Goal: Task Accomplishment & Management: Manage account settings

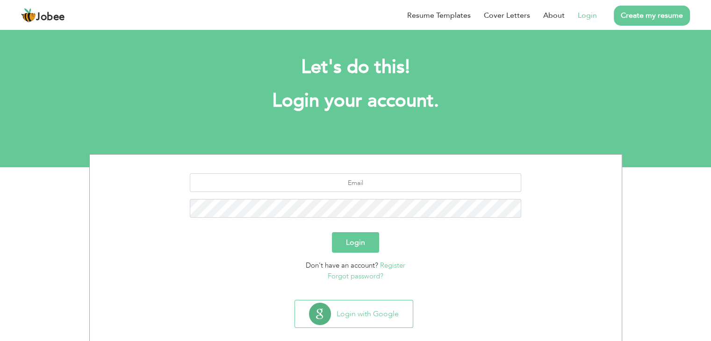
click at [588, 16] on link "Login" at bounding box center [587, 15] width 19 height 11
click at [331, 177] on input "text" at bounding box center [356, 183] width 332 height 19
type input "[EMAIL_ADDRESS][DOMAIN_NAME]"
click at [332, 232] on button "Login" at bounding box center [355, 242] width 47 height 21
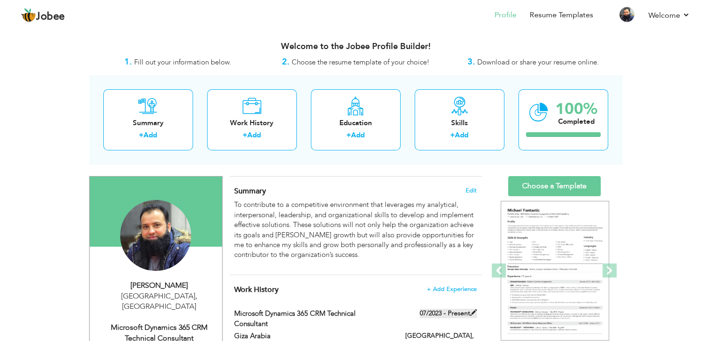
click at [440, 316] on label "07/2023 - Present" at bounding box center [448, 313] width 57 height 9
type input "Microsoft Dynamics 365 CRM Technical Consultant"
type input "Giza Arabia"
type input "07/2023"
type input "[GEOGRAPHIC_DATA]"
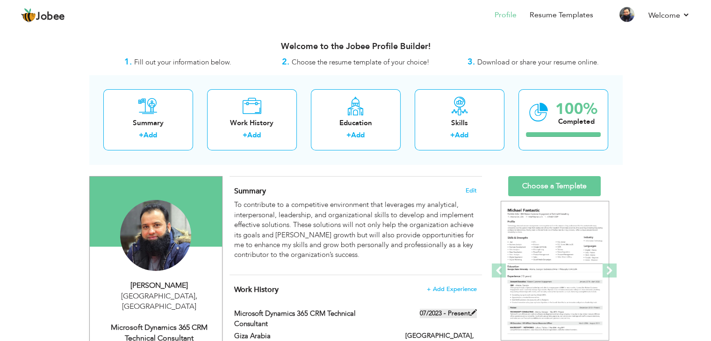
type input "[GEOGRAPHIC_DATA]"
checkbox input "true"
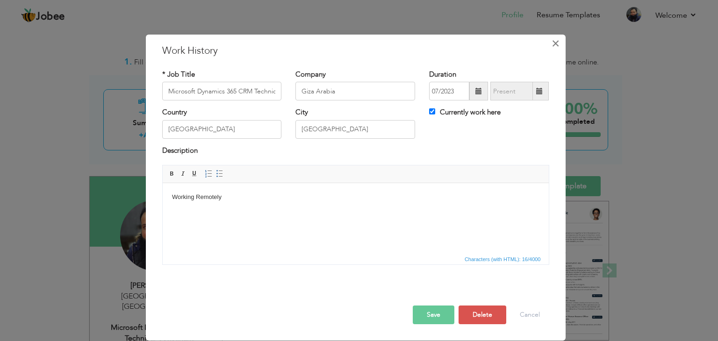
click at [556, 43] on span "×" at bounding box center [556, 43] width 8 height 17
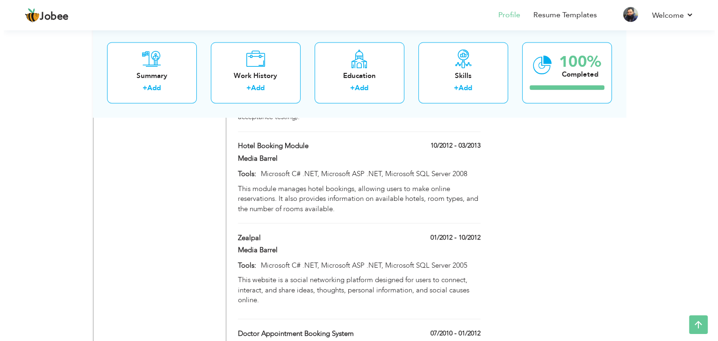
scroll to position [1611, 0]
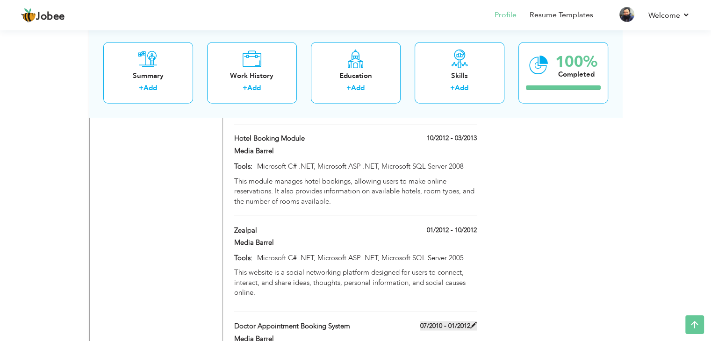
click at [456, 321] on label "07/2010 - 01/2012" at bounding box center [448, 325] width 57 height 9
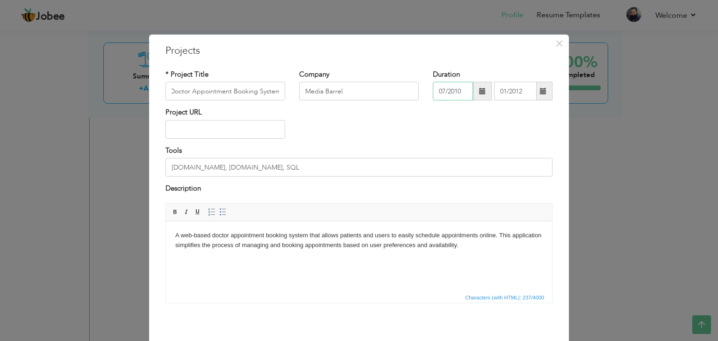
scroll to position [0, 0]
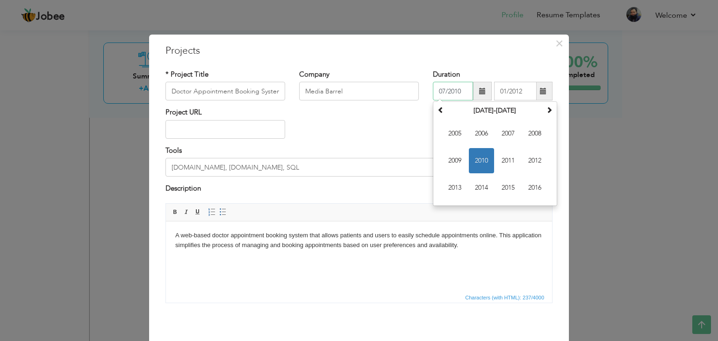
drag, startPoint x: 458, startPoint y: 92, endPoint x: 436, endPoint y: 97, distance: 22.9
click at [436, 97] on input "07/2010" at bounding box center [453, 91] width 40 height 19
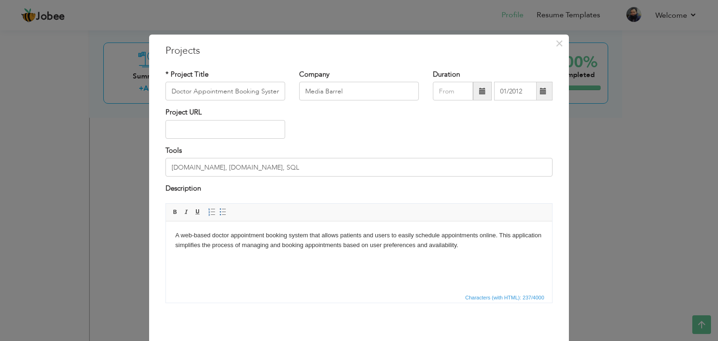
click at [421, 109] on div "Project URL" at bounding box center [359, 127] width 401 height 38
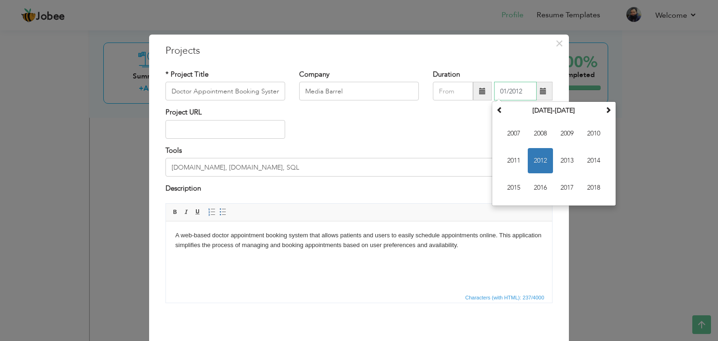
drag, startPoint x: 520, startPoint y: 88, endPoint x: 463, endPoint y: 92, distance: 57.7
click at [463, 92] on div "01/2012 [DATE] Su Mo Tu We Th Fr Sa 1 2 3 4 5 6 7 8 9 10 11 12 13 14 15 16 17 1…" at bounding box center [493, 91] width 120 height 19
click at [417, 139] on div "Project URL" at bounding box center [359, 127] width 401 height 38
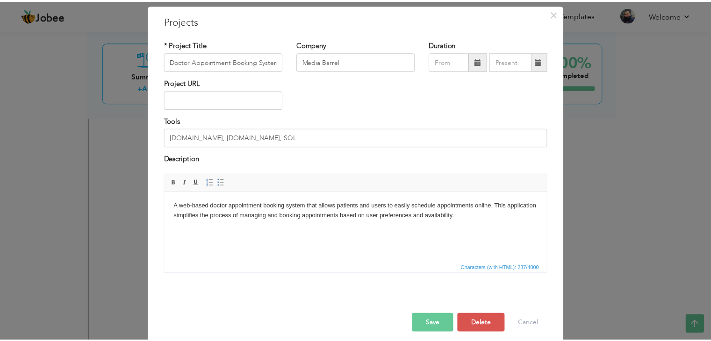
scroll to position [37, 0]
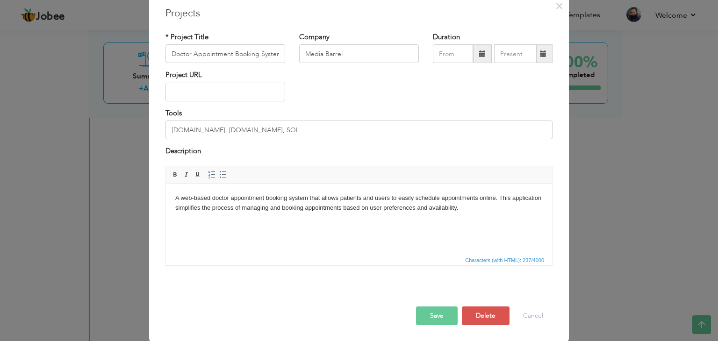
click at [428, 315] on button "Save" at bounding box center [437, 316] width 42 height 19
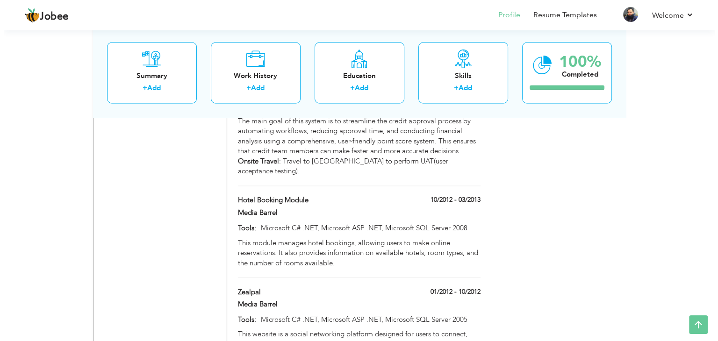
scroll to position [1554, 0]
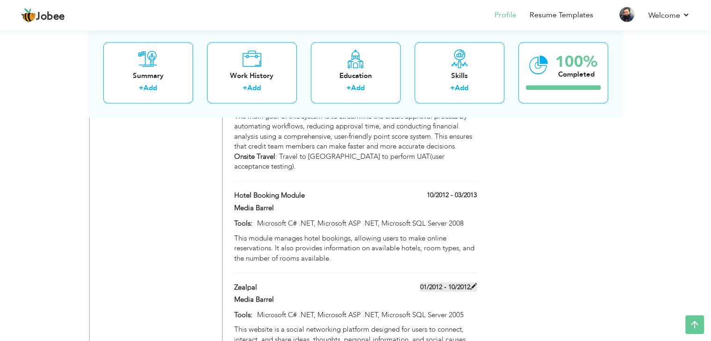
click at [468, 283] on label "01/2012 - 10/2012" at bounding box center [448, 287] width 57 height 9
type input "Zealpal"
type input "01/2012"
type input "10/2012"
type input "Microsoft C# .NET, Microsoft ASP .NET, Microsoft SQL Server 2005"
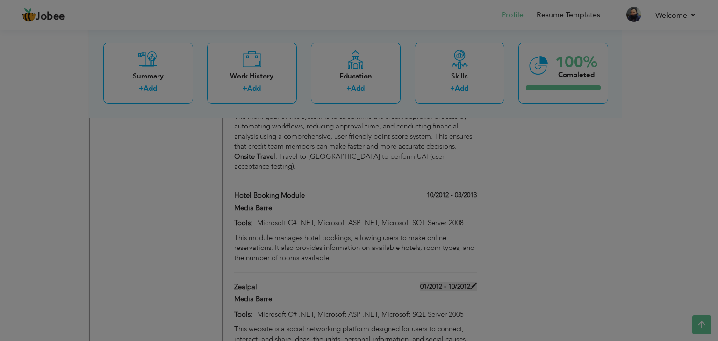
scroll to position [0, 0]
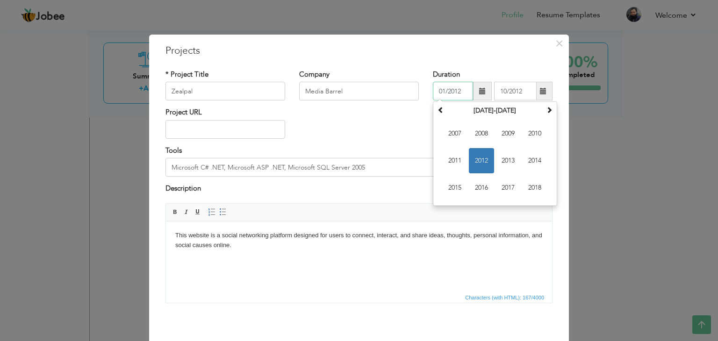
drag, startPoint x: 459, startPoint y: 91, endPoint x: 421, endPoint y: 96, distance: 38.6
click at [421, 96] on div "* Project Title Zealpal Company Media Barrel Duration 01/2012 [DATE] Su Mo Tu W…" at bounding box center [359, 89] width 401 height 38
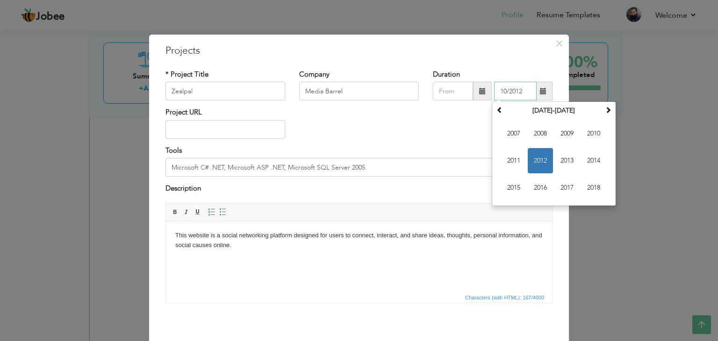
drag, startPoint x: 522, startPoint y: 92, endPoint x: 472, endPoint y: 98, distance: 50.4
click at [472, 98] on div "10/2012 [DATE] Su Mo Tu We Th Fr Sa 30 1 2 3 4 5 6 7 8 9 10 11 12 13 14 15 16 1…" at bounding box center [493, 91] width 120 height 19
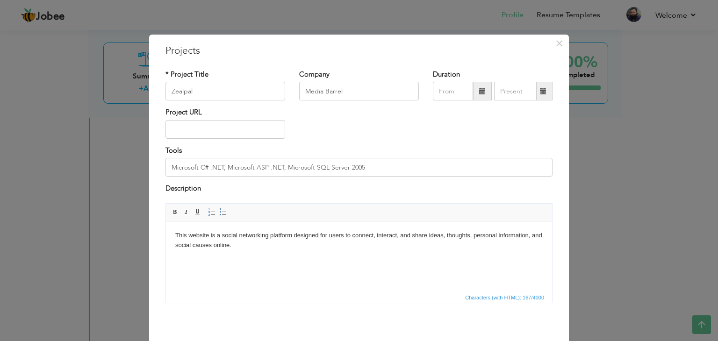
click at [367, 65] on div "* Project Title Zealpal Company Media Barrel Duration Tools" at bounding box center [359, 190] width 401 height 255
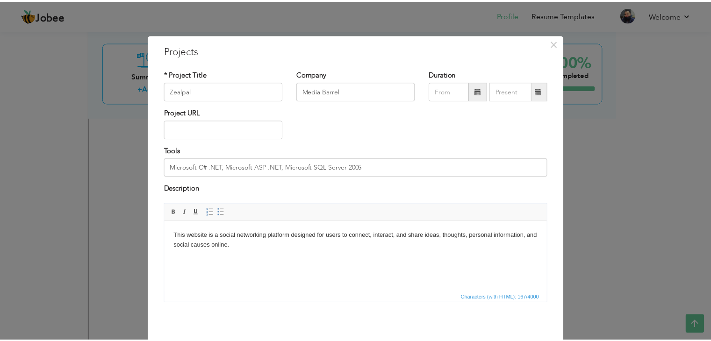
scroll to position [37, 0]
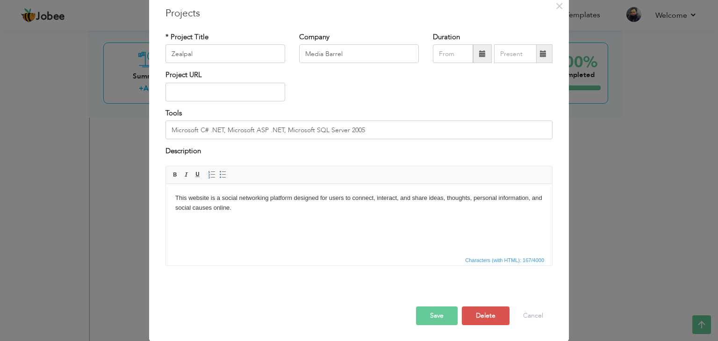
click at [427, 320] on button "Save" at bounding box center [437, 316] width 42 height 19
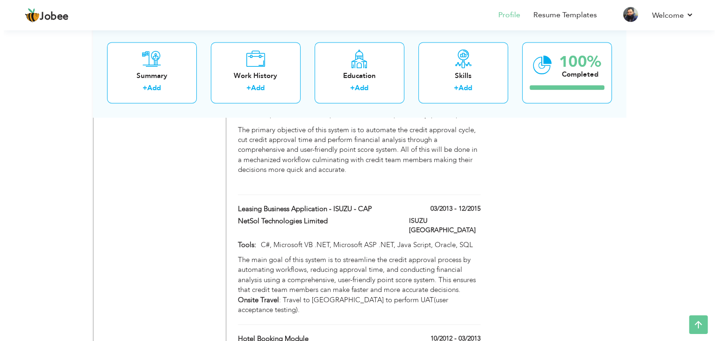
scroll to position [1413, 0]
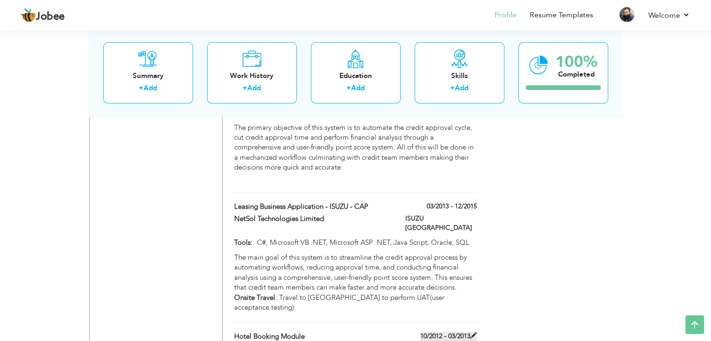
click at [475, 333] on span at bounding box center [474, 336] width 7 height 7
type input "Hotel Booking Module"
type input "10/2012"
type input "03/2013"
type input "Microsoft C# .NET, Microsoft ASP .NET, Microsoft SQL Server 2008"
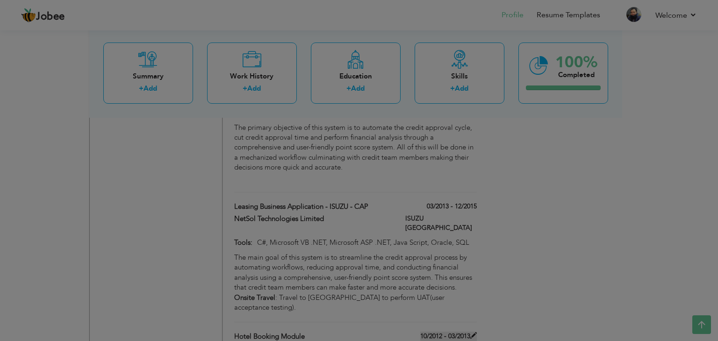
scroll to position [0, 0]
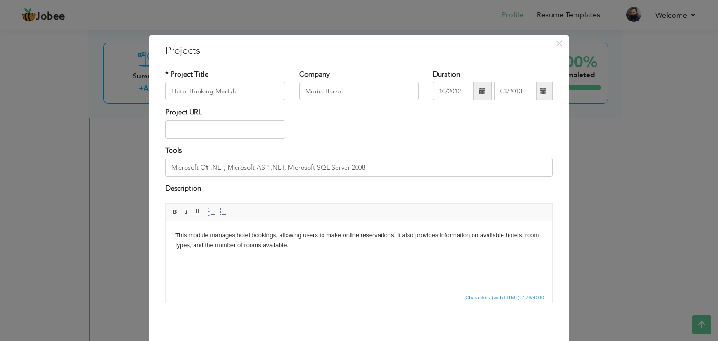
click at [481, 94] on span at bounding box center [482, 91] width 7 height 7
click at [406, 123] on div "Project URL" at bounding box center [359, 127] width 401 height 38
click at [479, 94] on span at bounding box center [482, 91] width 7 height 7
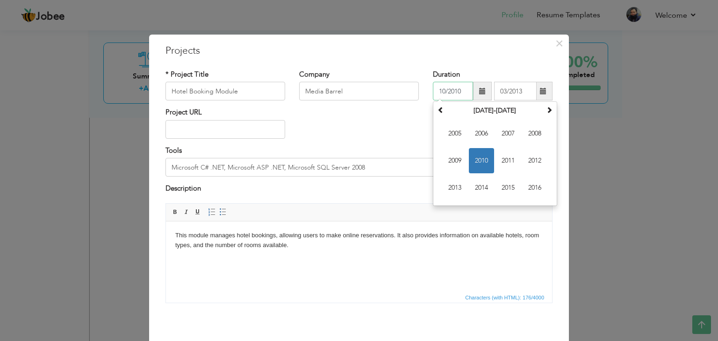
click at [481, 161] on span "2010" at bounding box center [481, 160] width 25 height 25
click at [510, 161] on span "[DATE]" at bounding box center [508, 160] width 25 height 25
type input "07/2010"
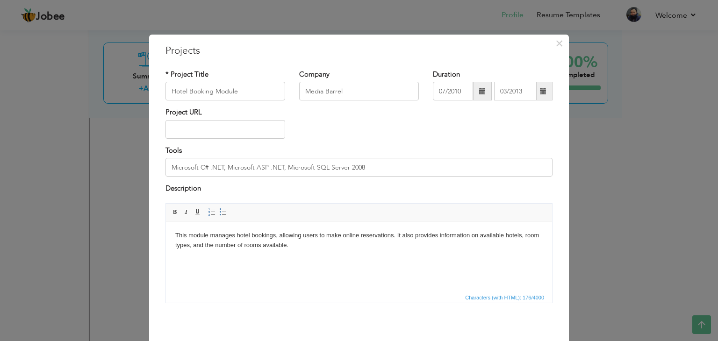
click at [536, 94] on span at bounding box center [544, 91] width 18 height 19
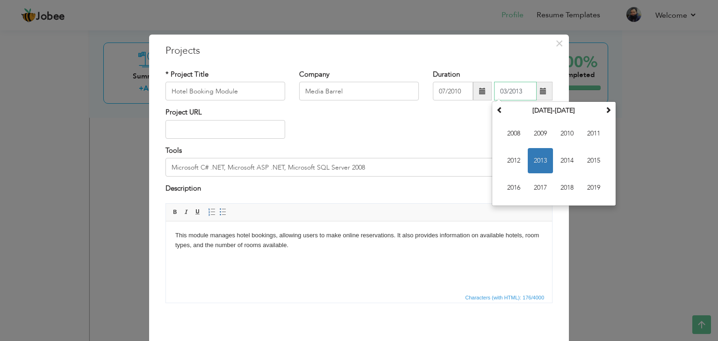
click at [536, 155] on span "2013" at bounding box center [540, 160] width 25 height 25
click at [535, 136] on span "Feb" at bounding box center [540, 133] width 25 height 25
type input "02/2013"
drag, startPoint x: 520, startPoint y: 89, endPoint x: 487, endPoint y: 90, distance: 33.2
click at [487, 90] on div "07/2010 02/2013 [DATE] Su Mo Tu We Th Fr Sa 27 28 29 30 31 1 2 3 4 5 6 7 8 9 10…" at bounding box center [493, 91] width 120 height 19
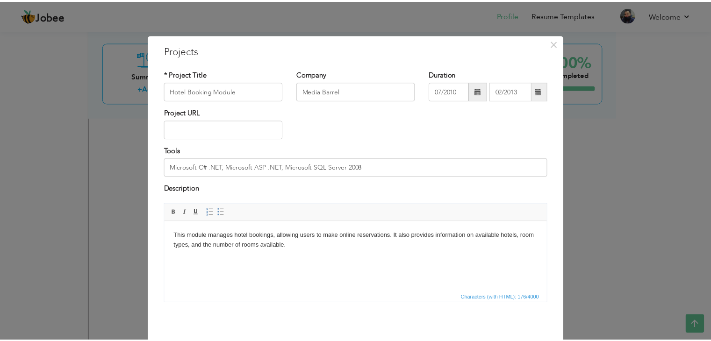
scroll to position [37, 0]
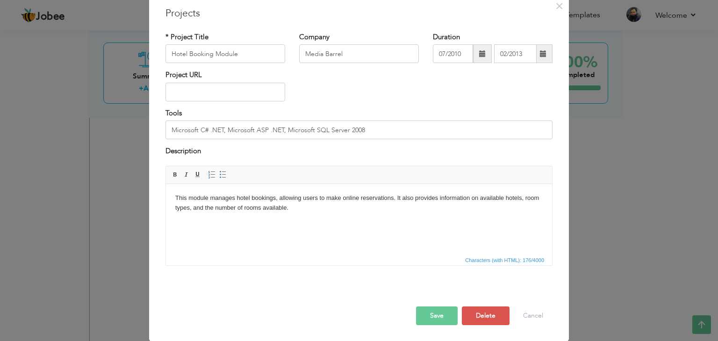
click at [427, 311] on button "Save" at bounding box center [437, 316] width 42 height 19
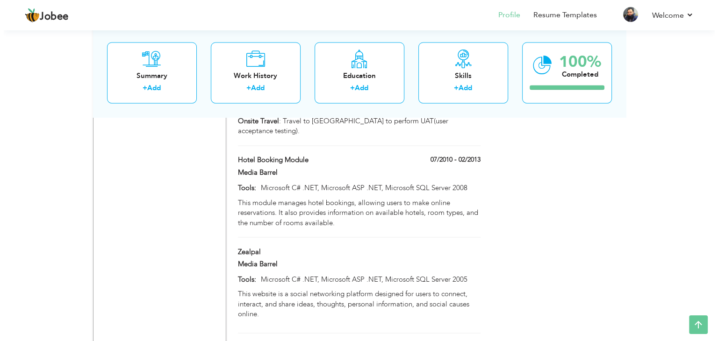
scroll to position [1595, 0]
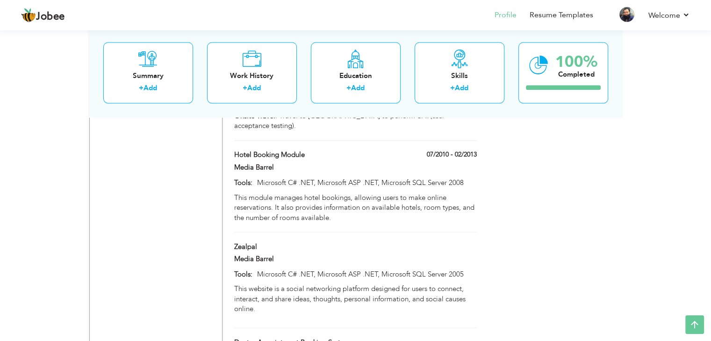
click at [465, 242] on div "Zealpal" at bounding box center [355, 248] width 256 height 12
type input "Zealpal"
type input "Microsoft C# .NET, Microsoft ASP .NET, Microsoft SQL Server 2005"
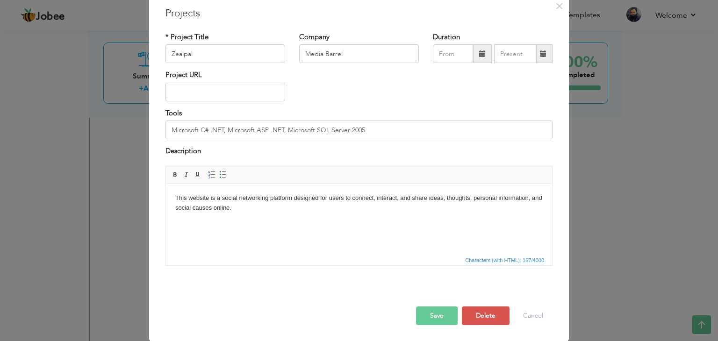
scroll to position [0, 0]
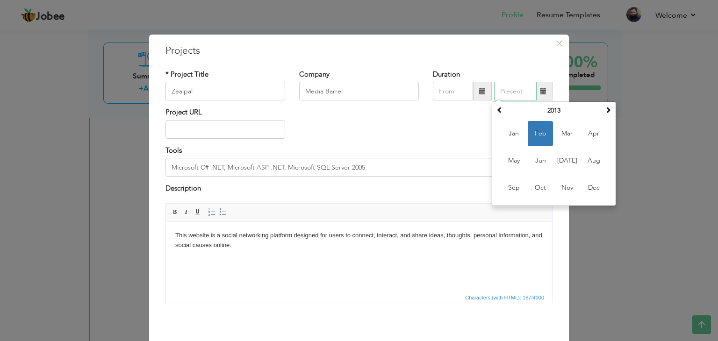
click at [500, 94] on input "text" at bounding box center [515, 91] width 43 height 19
paste input "02/2013"
type input "02/2013"
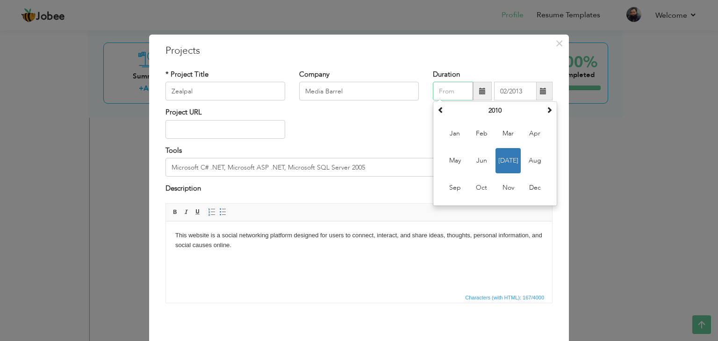
click at [447, 90] on input "text" at bounding box center [453, 91] width 40 height 19
type input "07/2010"
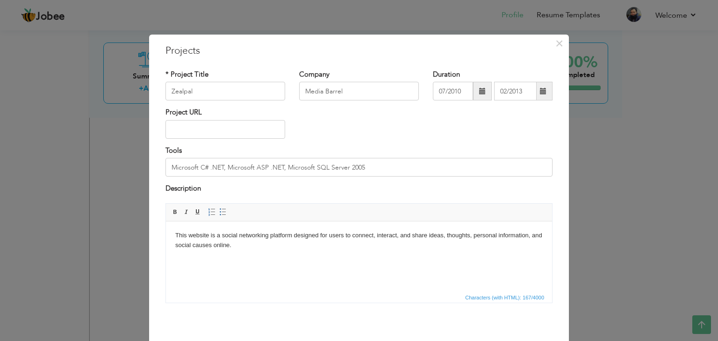
click at [420, 120] on div "Project URL" at bounding box center [359, 127] width 401 height 38
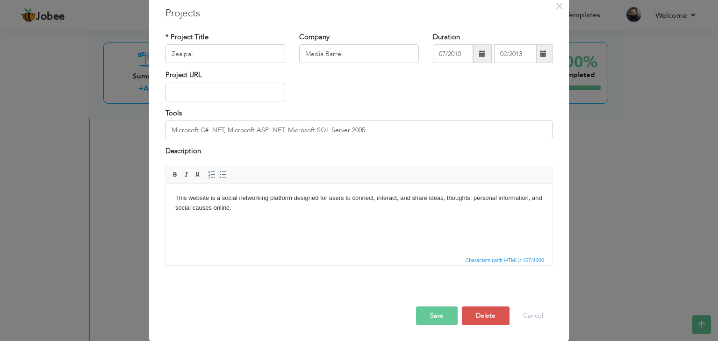
click at [429, 319] on button "Save" at bounding box center [437, 316] width 42 height 19
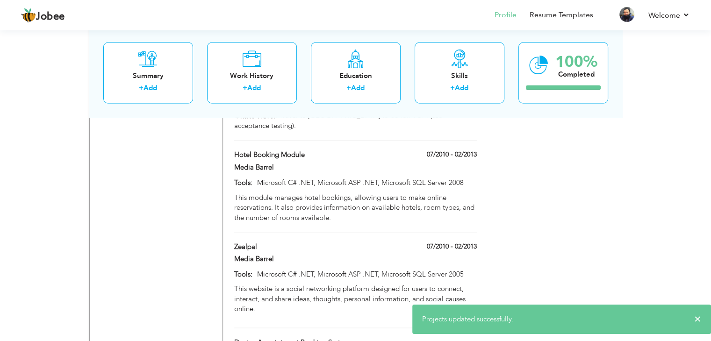
click at [469, 338] on div "Doctor Appointment Booking System" at bounding box center [355, 344] width 256 height 12
type input "Doctor Appointment Booking System"
type input "[DOMAIN_NAME], [DOMAIN_NAME], SQL"
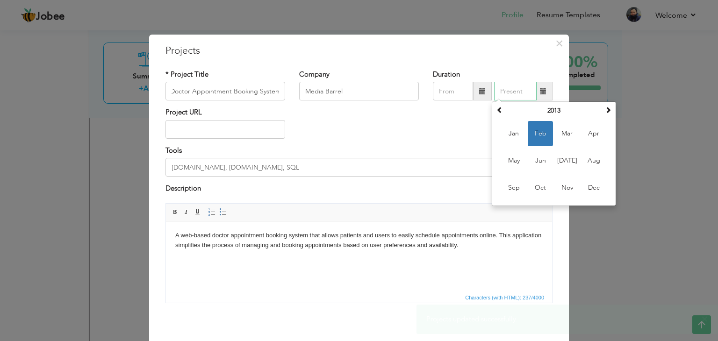
scroll to position [0, 0]
click at [507, 94] on input "text" at bounding box center [515, 91] width 43 height 19
paste input "02/2013"
type input "02/2013"
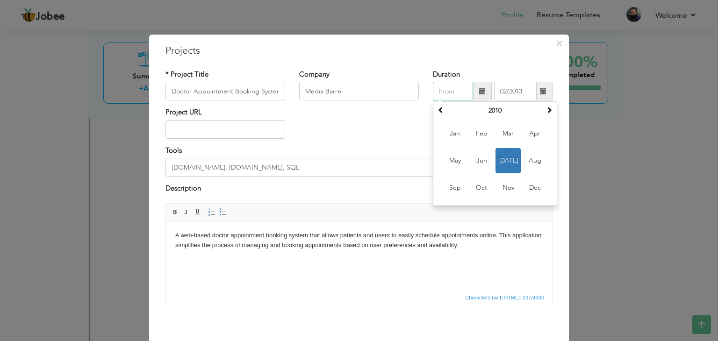
click at [457, 88] on input "text" at bounding box center [453, 91] width 40 height 19
type input "07/2010"
click at [461, 94] on input "07/2010" at bounding box center [453, 91] width 40 height 19
click at [396, 120] on div "Project URL" at bounding box center [359, 127] width 401 height 38
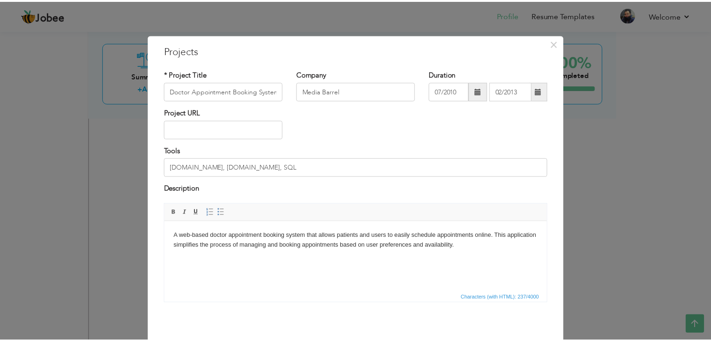
scroll to position [37, 0]
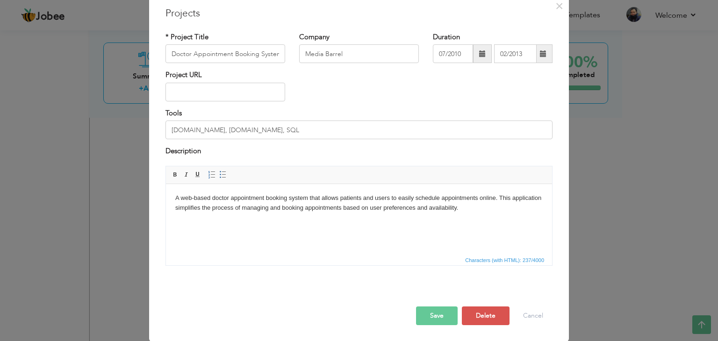
click at [438, 310] on button "Save" at bounding box center [437, 316] width 42 height 19
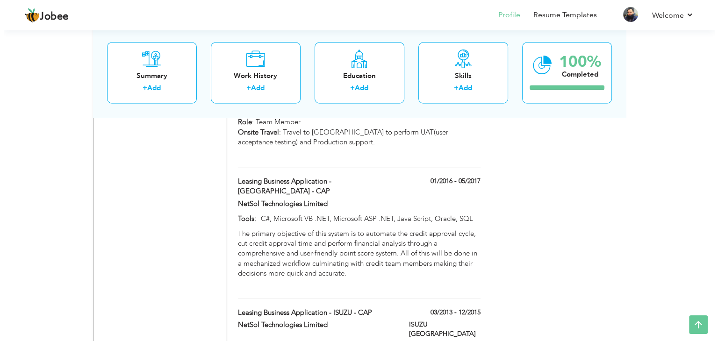
scroll to position [1304, 0]
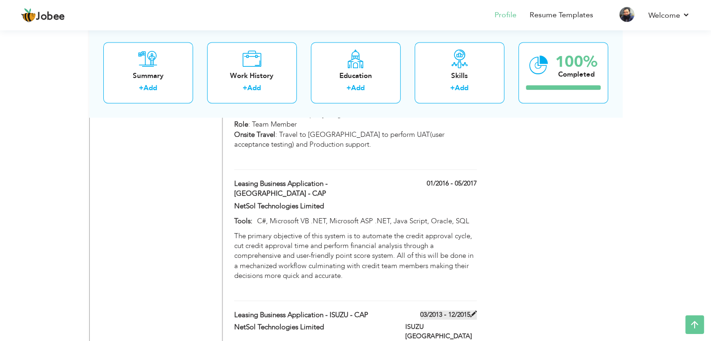
click at [453, 311] on label "03/2013 - 12/2015" at bounding box center [448, 315] width 57 height 9
type input "Leasing Business Application - ISUZU - CAP"
type input "NetSol Technologies Limited"
type input "03/2013"
type input "12/2015"
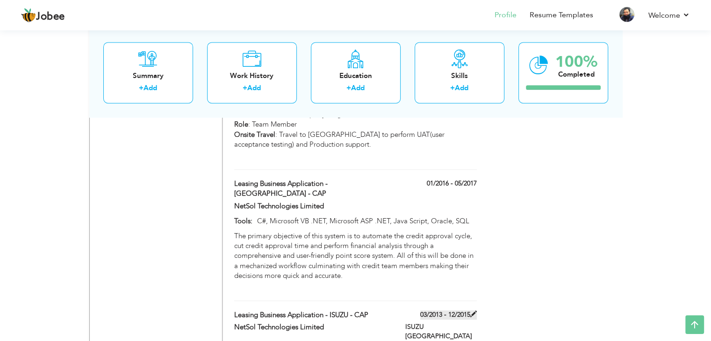
type input "C#, Microsoft VB .NET, Microsoft ASP .NET, Java Script, Oracle, SQL"
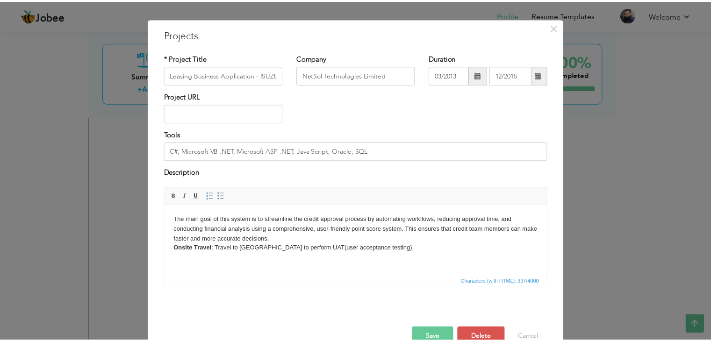
scroll to position [0, 0]
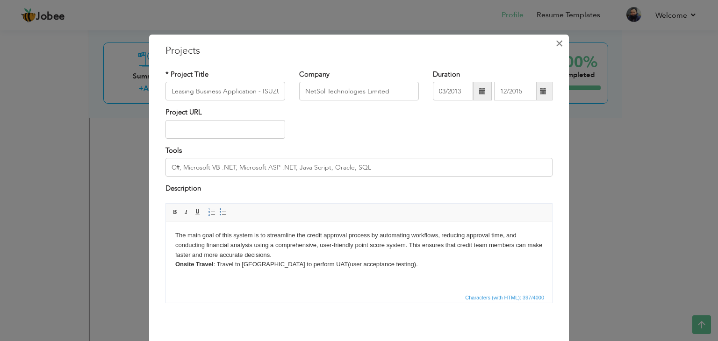
click at [557, 44] on span "×" at bounding box center [560, 43] width 8 height 17
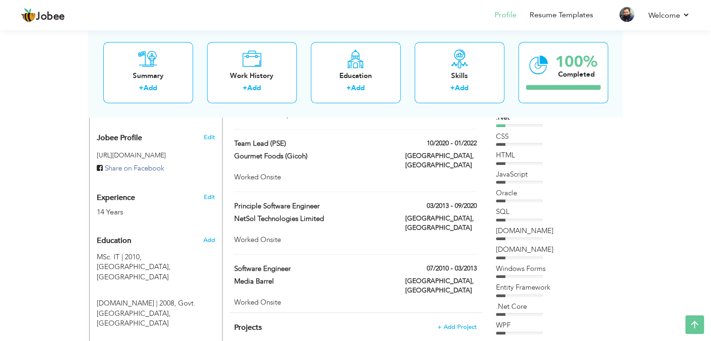
scroll to position [303, 0]
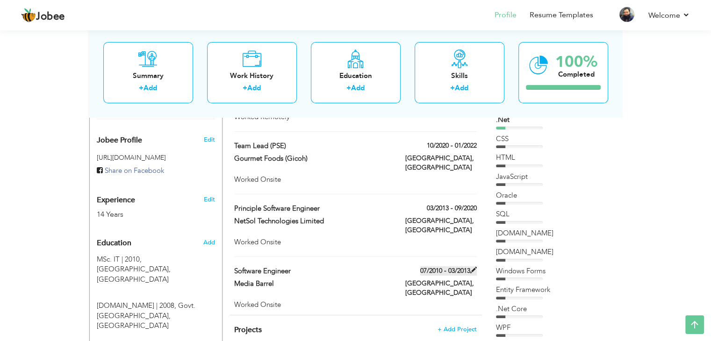
click at [471, 267] on span at bounding box center [474, 270] width 7 height 7
type input "Software Engineer"
type input "Media Barrel"
type input "07/2010"
type input "03/2013"
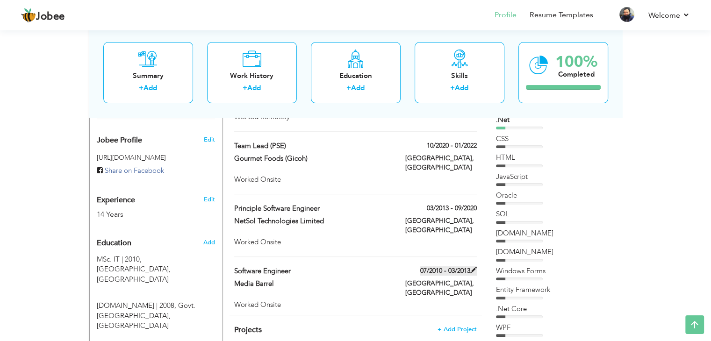
checkbox input "false"
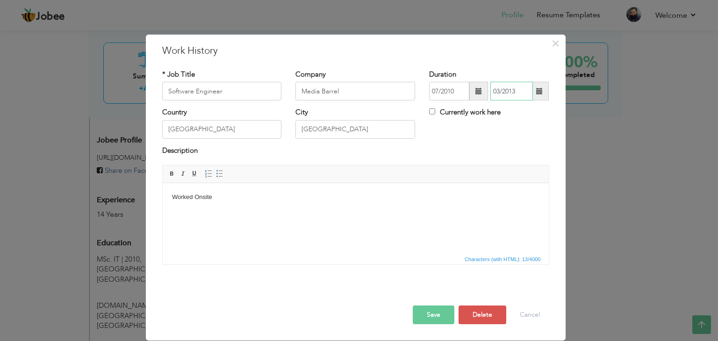
click at [500, 92] on input "03/2013" at bounding box center [512, 91] width 43 height 19
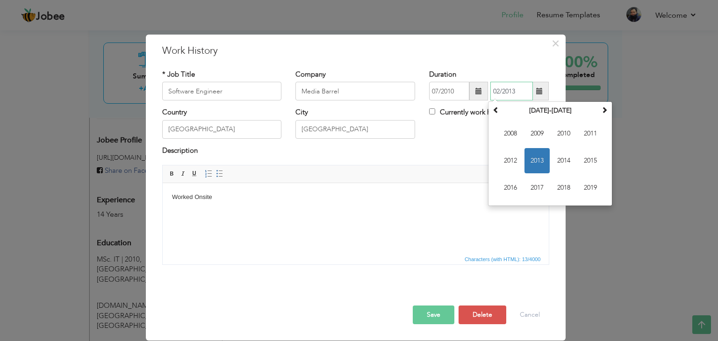
type input "02/2013"
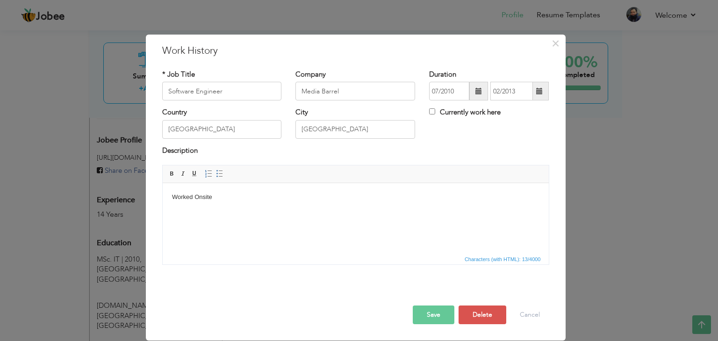
click at [470, 150] on div "Description" at bounding box center [355, 152] width 387 height 12
click at [434, 313] on button "Save" at bounding box center [434, 315] width 42 height 19
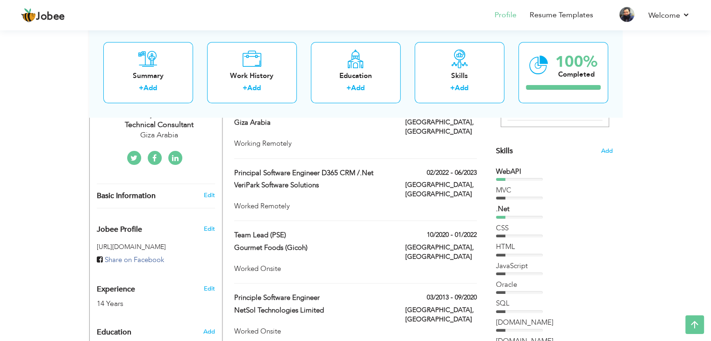
scroll to position [216, 0]
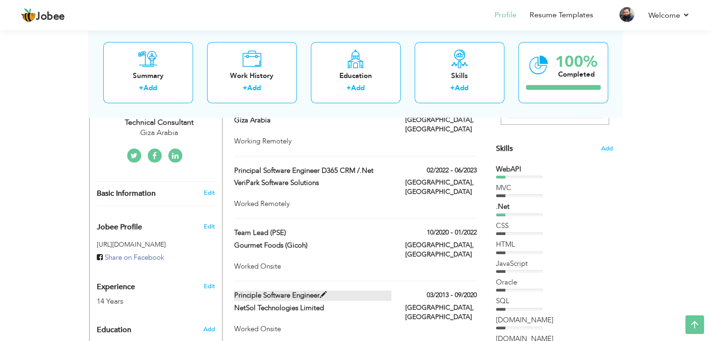
click at [319, 291] on label "Principle Software Engineer" at bounding box center [312, 296] width 157 height 10
type input "Principle Software Engineer"
type input "NetSol Technologies Limited"
type input "03/2013"
type input "09/2020"
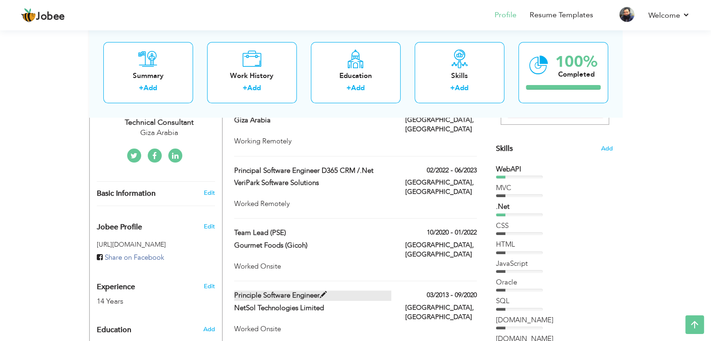
type input "[GEOGRAPHIC_DATA]"
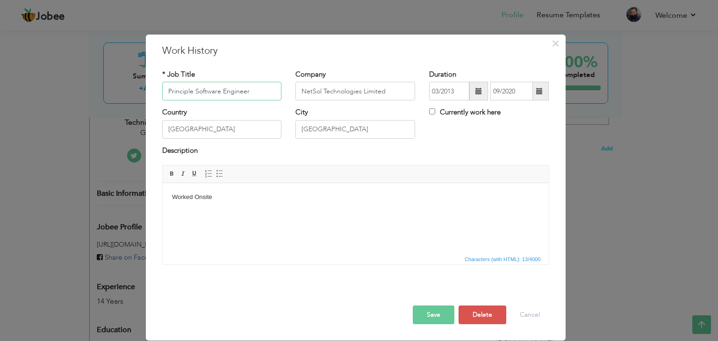
click at [258, 94] on input "Principle Software Engineer" at bounding box center [222, 91] width 120 height 19
click at [194, 90] on input "Principle Software Engineer" at bounding box center [222, 91] width 120 height 19
drag, startPoint x: 250, startPoint y: 93, endPoint x: 140, endPoint y: 97, distance: 110.0
click at [140, 97] on div "× Work History * Job Title Principal Software Engineer Company NetSol Technolog…" at bounding box center [359, 170] width 718 height 341
click at [195, 124] on input "[GEOGRAPHIC_DATA]" at bounding box center [222, 129] width 120 height 19
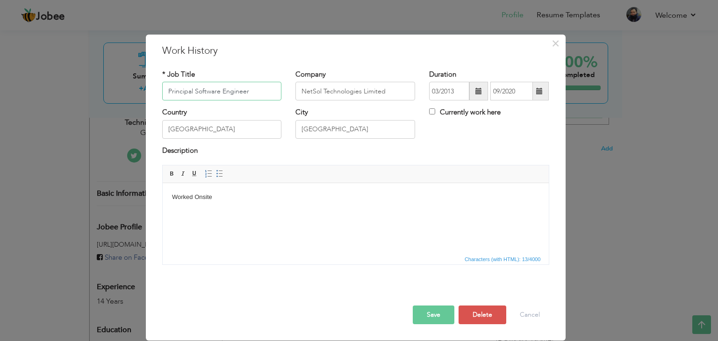
click at [181, 91] on input "Principal Software Engineer" at bounding box center [222, 91] width 120 height 19
click at [438, 312] on button "Save" at bounding box center [434, 315] width 42 height 19
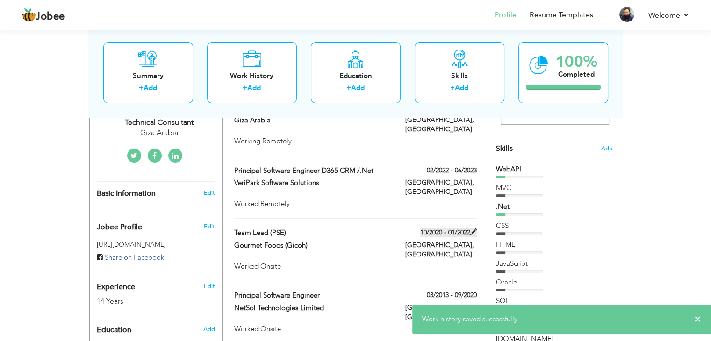
click at [440, 228] on label "10/2020 - 01/2022" at bounding box center [448, 232] width 57 height 9
type input "Team Lead (PSE)"
type input "Gourmet Foods (Gicoh)"
type input "10/2020"
type input "01/2022"
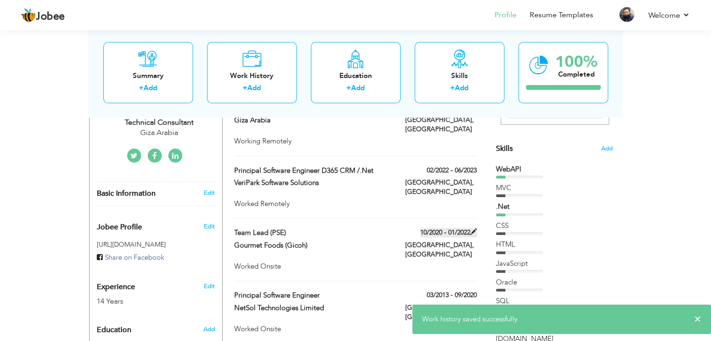
type input "[GEOGRAPHIC_DATA]"
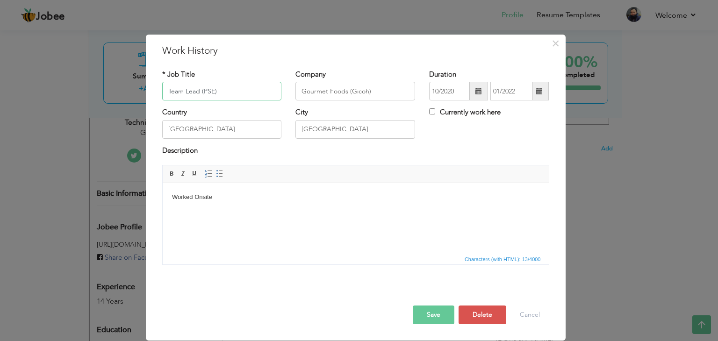
drag, startPoint x: 221, startPoint y: 92, endPoint x: 138, endPoint y: 98, distance: 83.0
click at [138, 98] on div "× Work History * Job Title Team Lead (PSE) Company Gourmet Foods (Gicoh)" at bounding box center [359, 170] width 718 height 341
paste input "Principal Software Engineer"
type input "Principal Software Engineer"
click at [431, 315] on button "Save" at bounding box center [434, 315] width 42 height 19
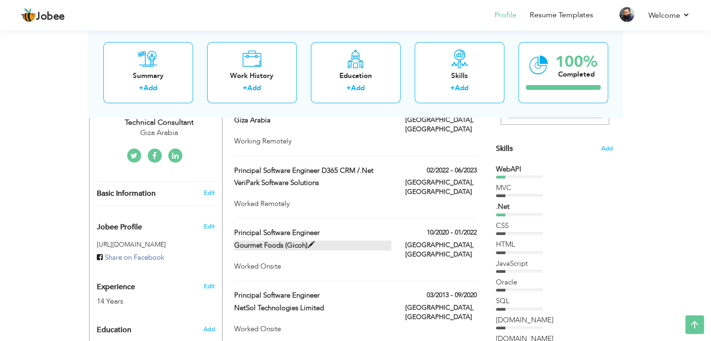
click at [311, 241] on label "Gourmet Foods (Gicoh)" at bounding box center [312, 246] width 157 height 10
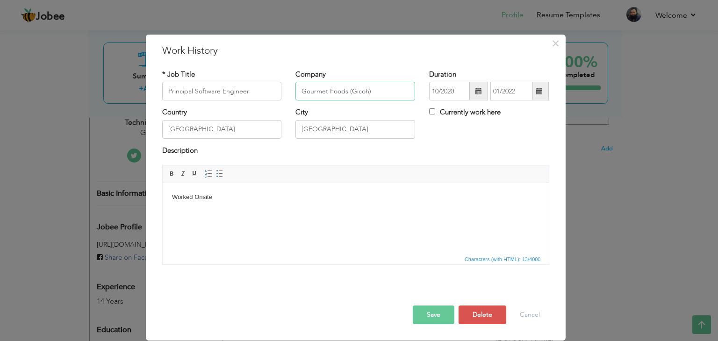
drag, startPoint x: 372, startPoint y: 94, endPoint x: 352, endPoint y: 94, distance: 20.6
click at [352, 94] on input "Gourmet Foods (Gicoh)" at bounding box center [356, 91] width 120 height 19
type input "Gourmet Foods"
click at [425, 317] on button "Save" at bounding box center [434, 315] width 42 height 19
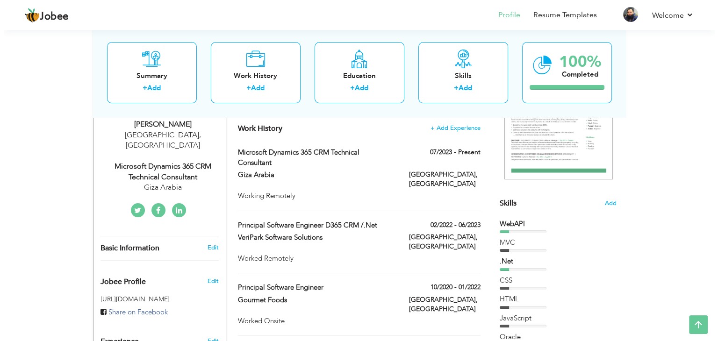
scroll to position [137, 0]
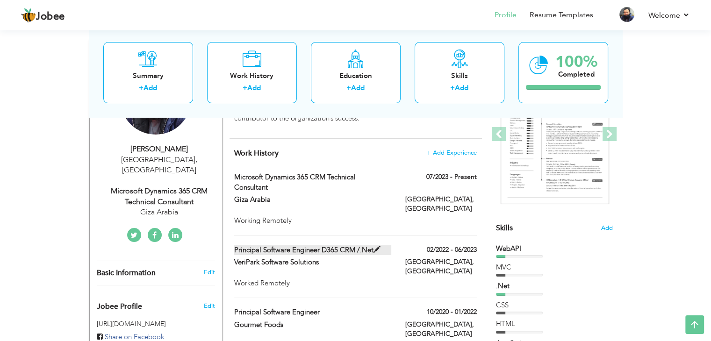
click at [391, 246] on label "Principal Software Engineer D365 CRM /.Net" at bounding box center [312, 251] width 157 height 10
type input "Principal Software Engineer D365 CRM /.Net"
type input "VeriPark Software Solutions"
type input "02/2022"
type input "06/2023"
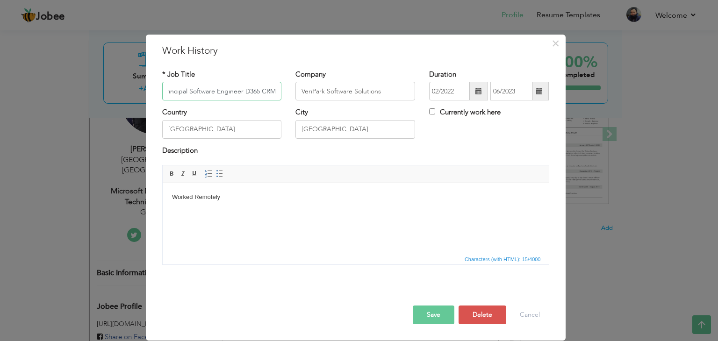
scroll to position [0, 5]
type input "Principal Software Engineer D365 CRM"
click at [435, 307] on button "Save" at bounding box center [434, 315] width 42 height 19
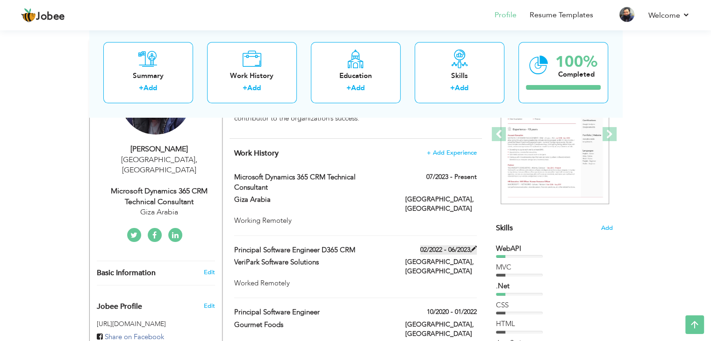
click at [453, 246] on label "02/2022 - 06/2023" at bounding box center [448, 250] width 57 height 9
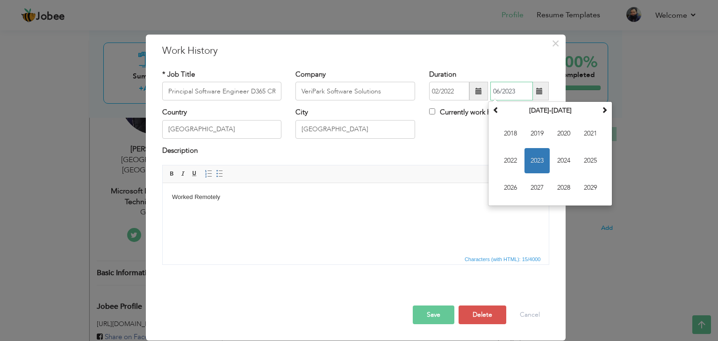
click at [499, 92] on input "06/2023" at bounding box center [512, 91] width 43 height 19
type input "07/2023"
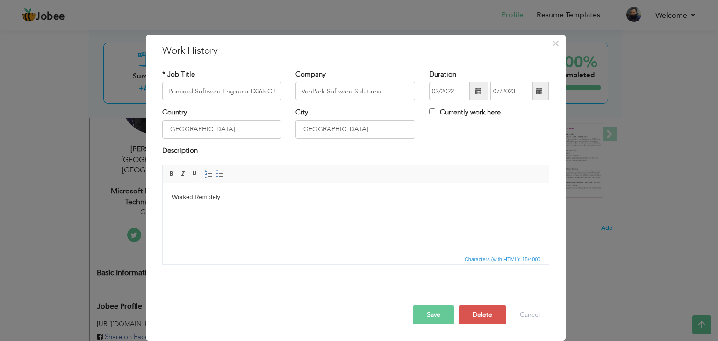
click at [477, 120] on div "Currently work here" at bounding box center [489, 117] width 134 height 19
click at [442, 315] on button "Save" at bounding box center [434, 315] width 42 height 19
